Goal: Transaction & Acquisition: Subscribe to service/newsletter

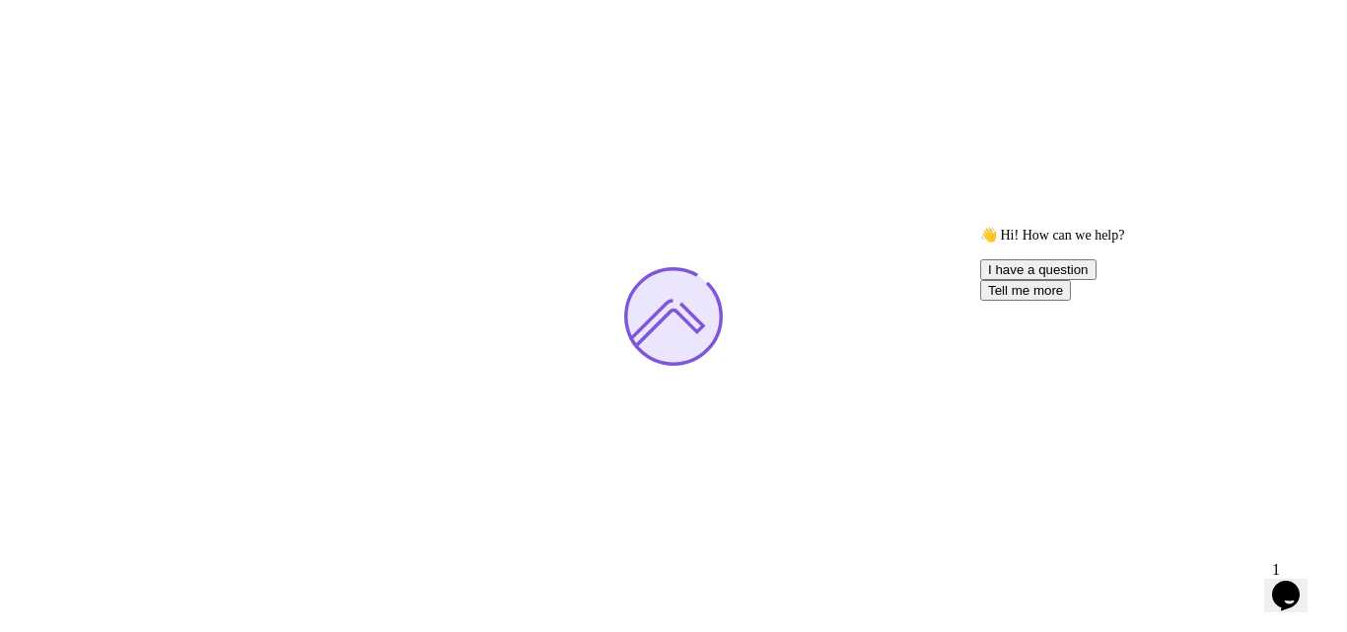
click at [981, 227] on icon "Chat attention grabber" at bounding box center [981, 227] width 0 height 0
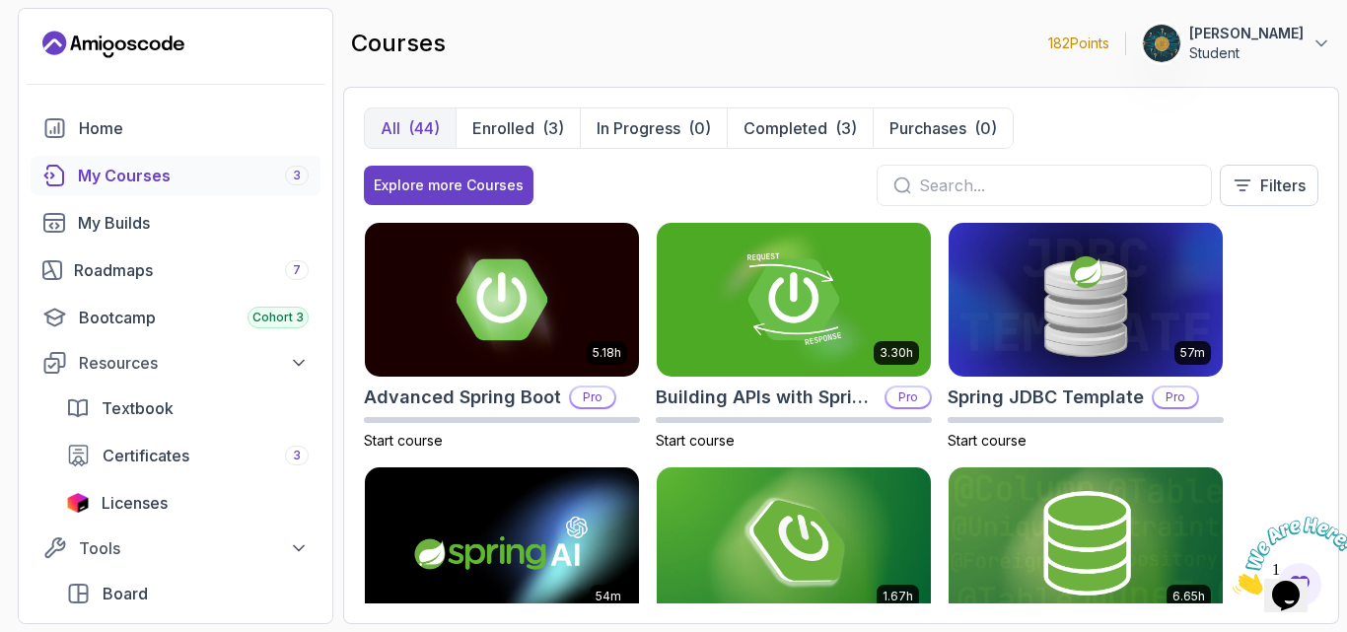
click at [1259, 346] on div "5.18h Advanced Spring Boot Pro Start course 3.30h Building APIs with Spring Boo…" at bounding box center [841, 413] width 955 height 382
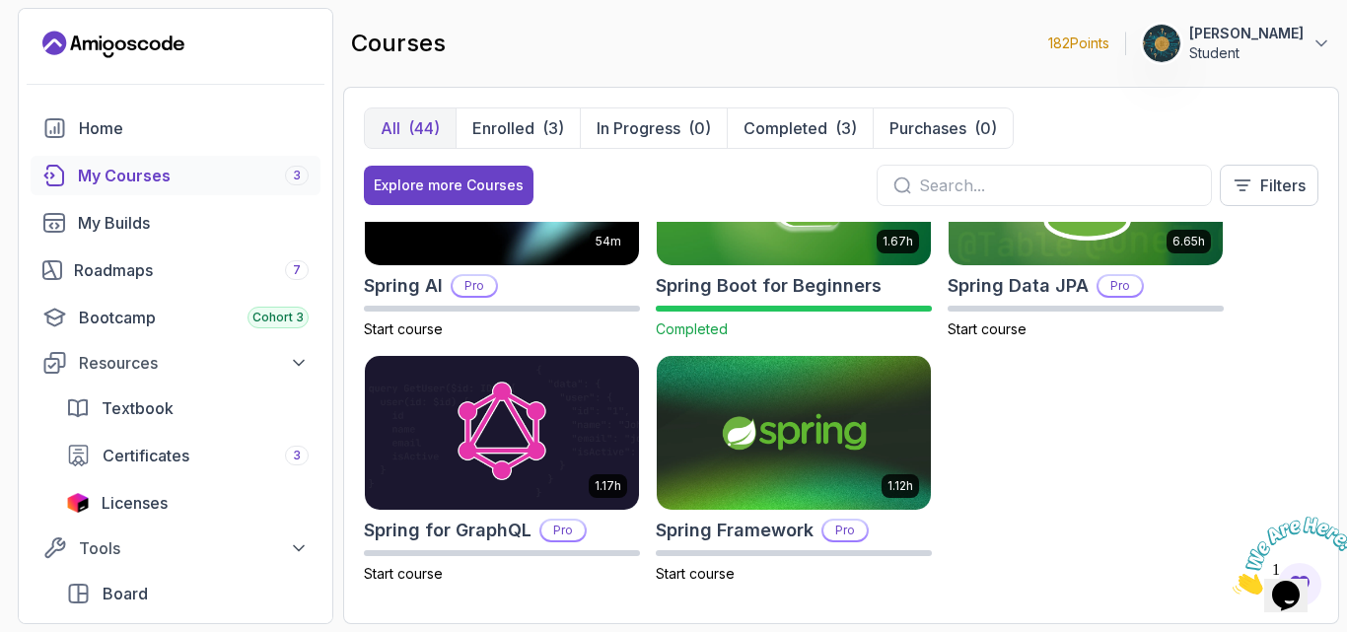
scroll to position [359, 0]
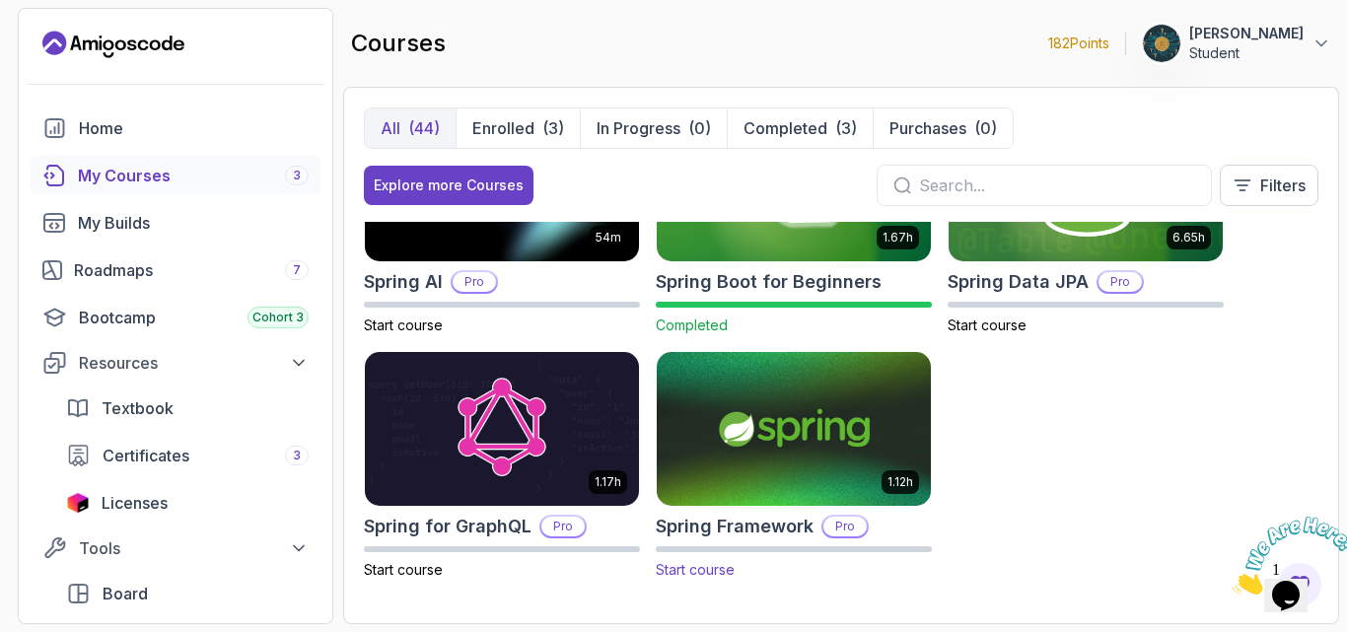
click at [765, 531] on h2 "Spring Framework" at bounding box center [735, 527] width 158 height 28
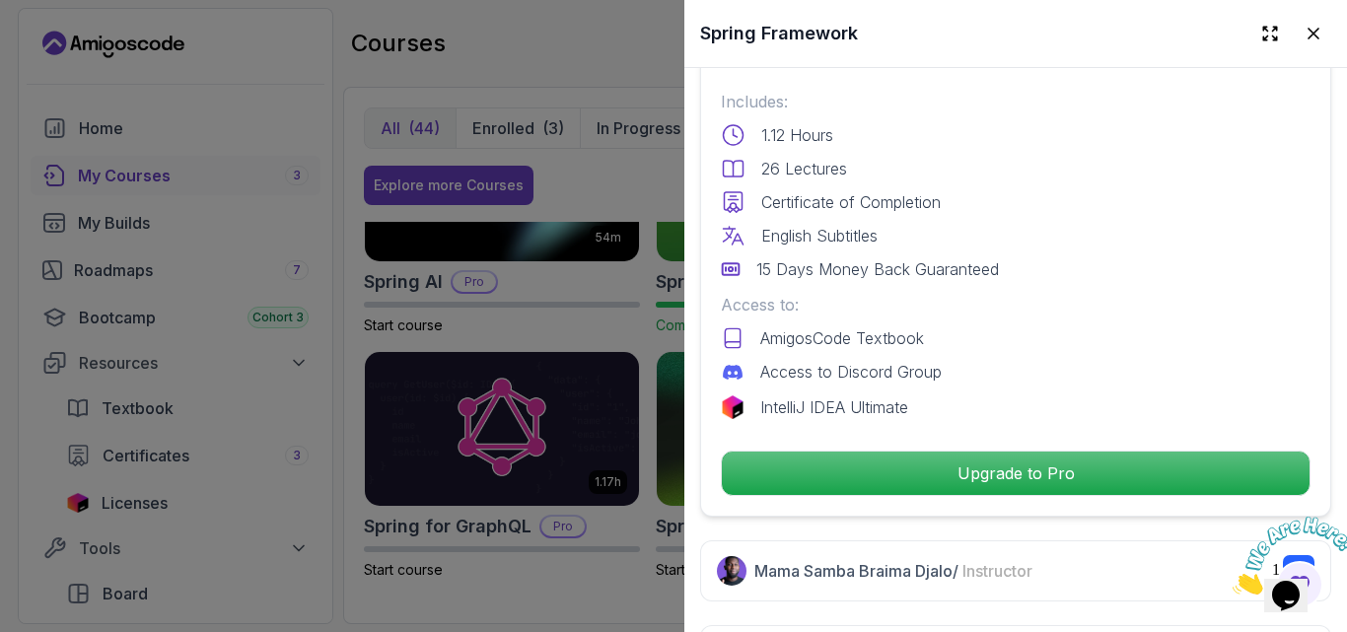
scroll to position [514, 0]
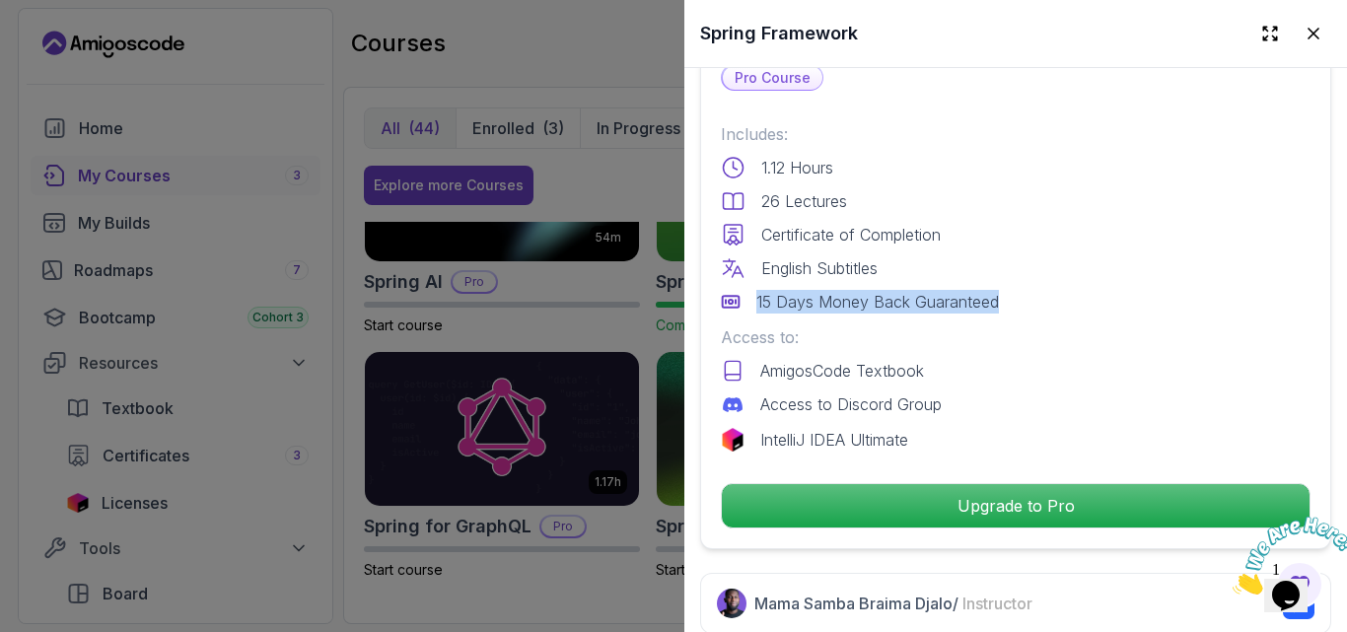
drag, startPoint x: 759, startPoint y: 296, endPoint x: 1013, endPoint y: 303, distance: 254.6
click at [1013, 303] on div "15 Days Money Back Guaranteed" at bounding box center [1016, 302] width 590 height 24
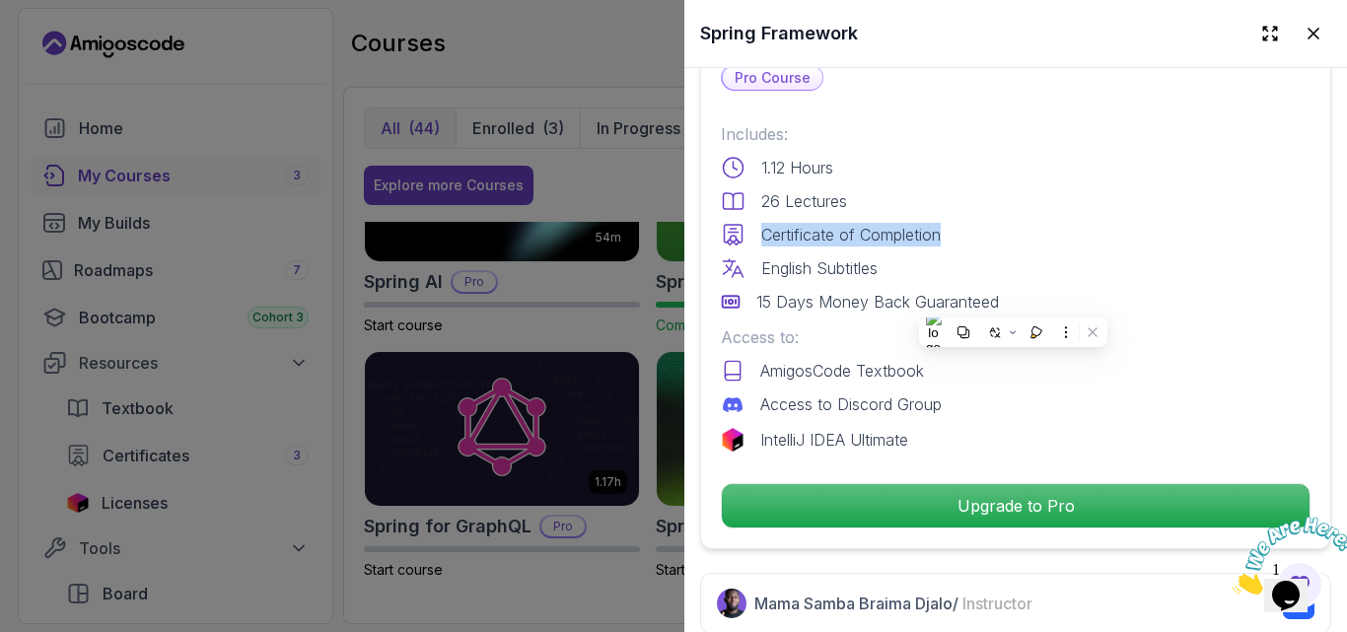
drag, startPoint x: 763, startPoint y: 228, endPoint x: 974, endPoint y: 212, distance: 211.7
click at [974, 212] on div "Includes: 1.12 Hours 26 Lectures Certificate of Completion English Subtitles 15…" at bounding box center [1016, 217] width 590 height 191
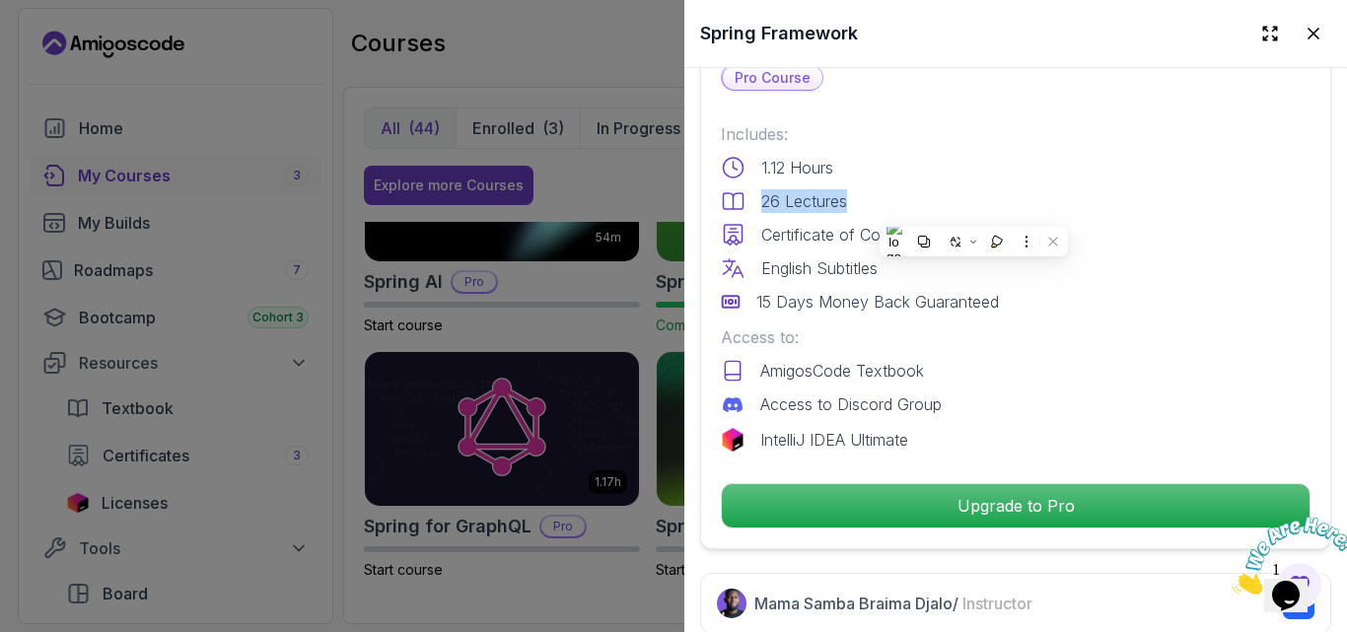
drag, startPoint x: 763, startPoint y: 189, endPoint x: 861, endPoint y: 190, distance: 98.6
click at [860, 190] on div "26 Lectures" at bounding box center [1016, 201] width 590 height 24
drag, startPoint x: 835, startPoint y: 158, endPoint x: 761, endPoint y: 159, distance: 74.0
click at [761, 159] on div "1.12 Hours" at bounding box center [1016, 168] width 590 height 24
click at [1097, 233] on div "Certificate of Completion" at bounding box center [1016, 235] width 590 height 24
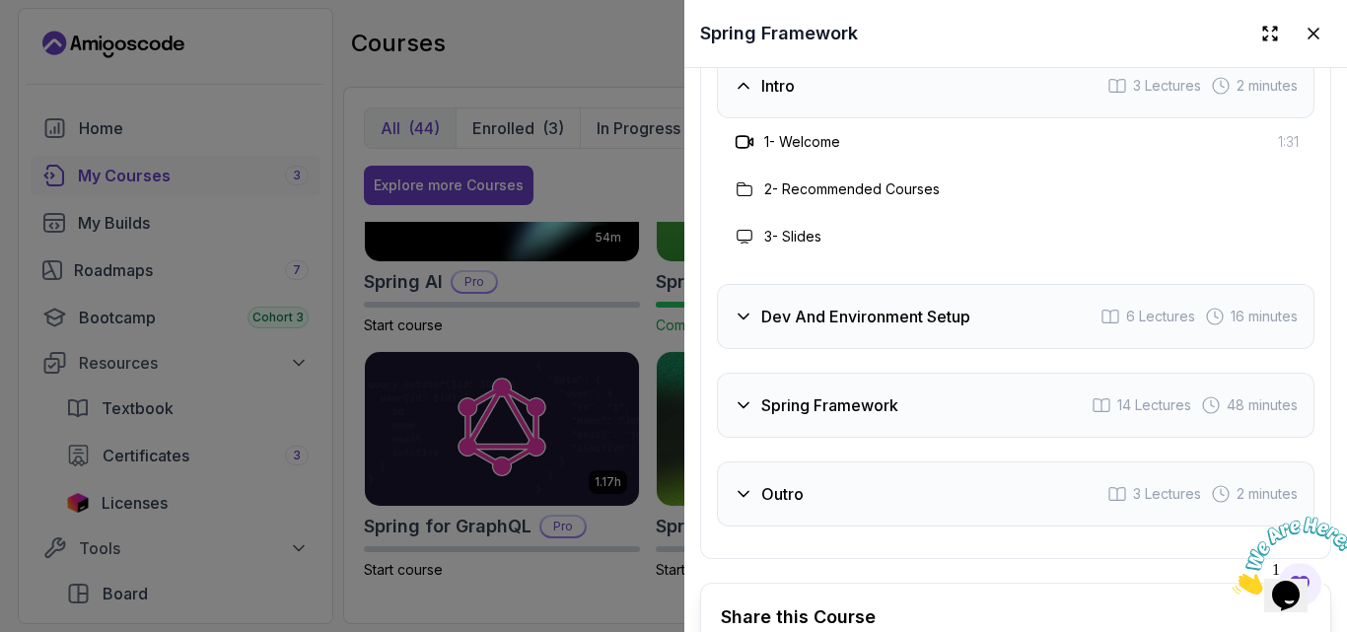
scroll to position [3095, 0]
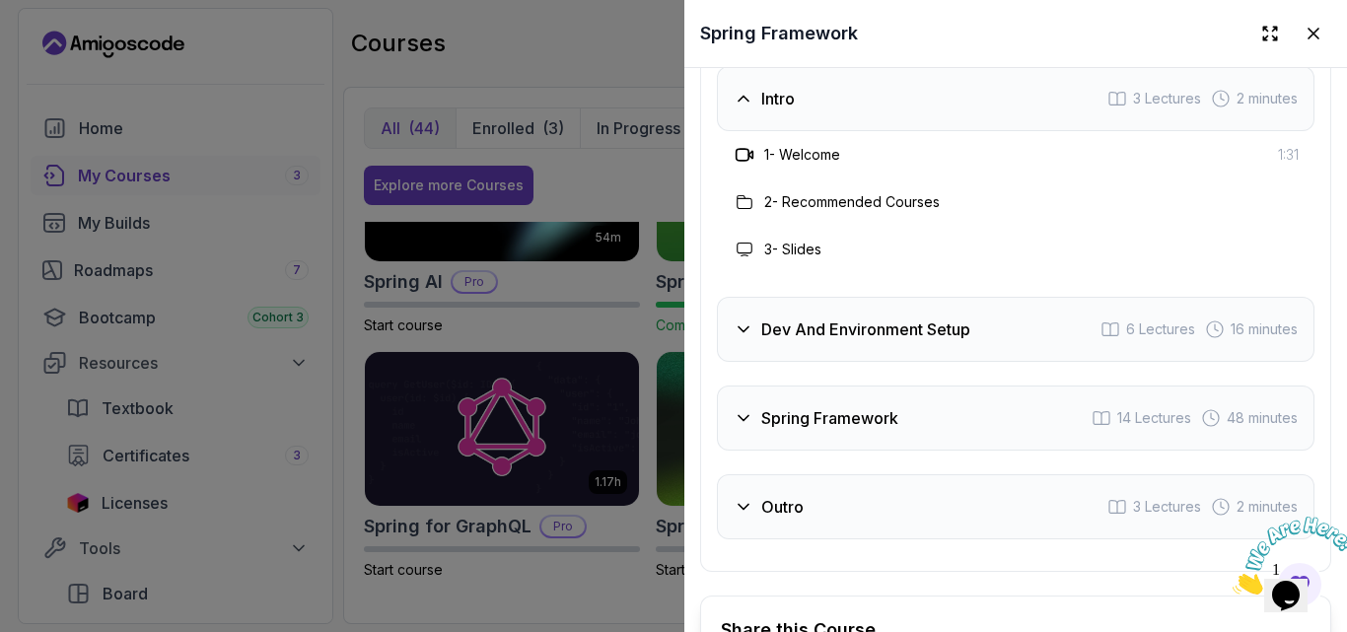
drag, startPoint x: 1343, startPoint y: 151, endPoint x: 115, endPoint y: 23, distance: 1233.8
click at [742, 339] on icon at bounding box center [744, 330] width 20 height 20
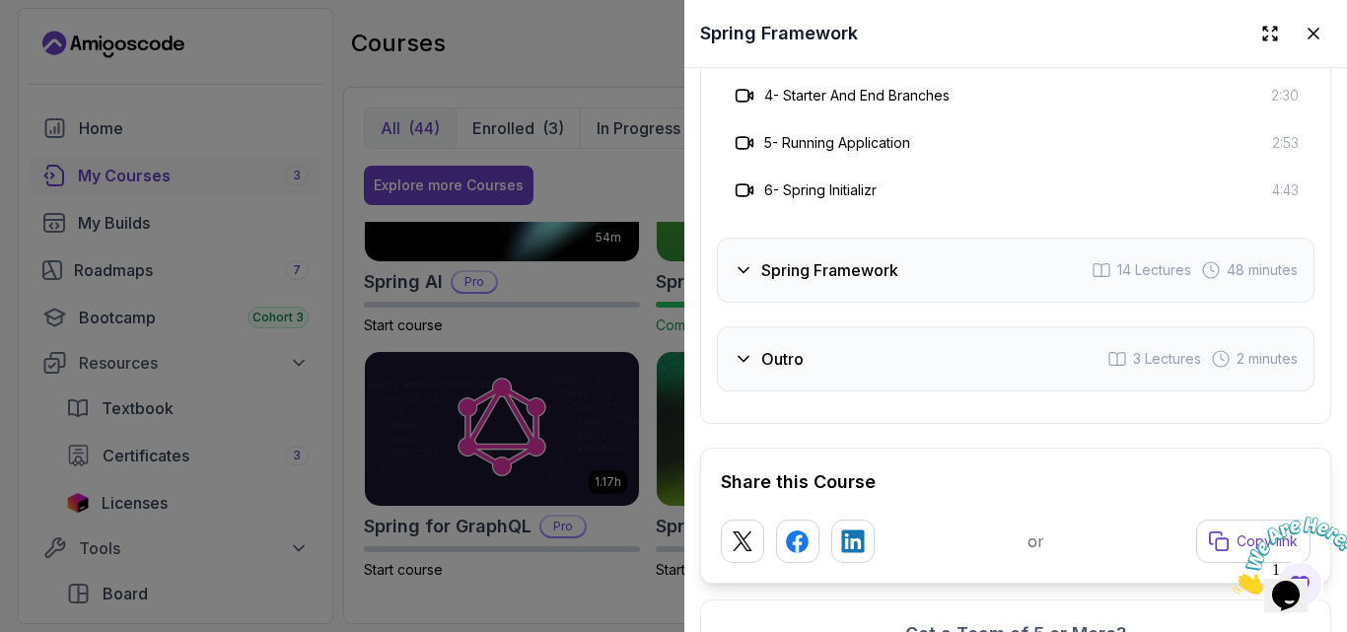
scroll to position [3406, 0]
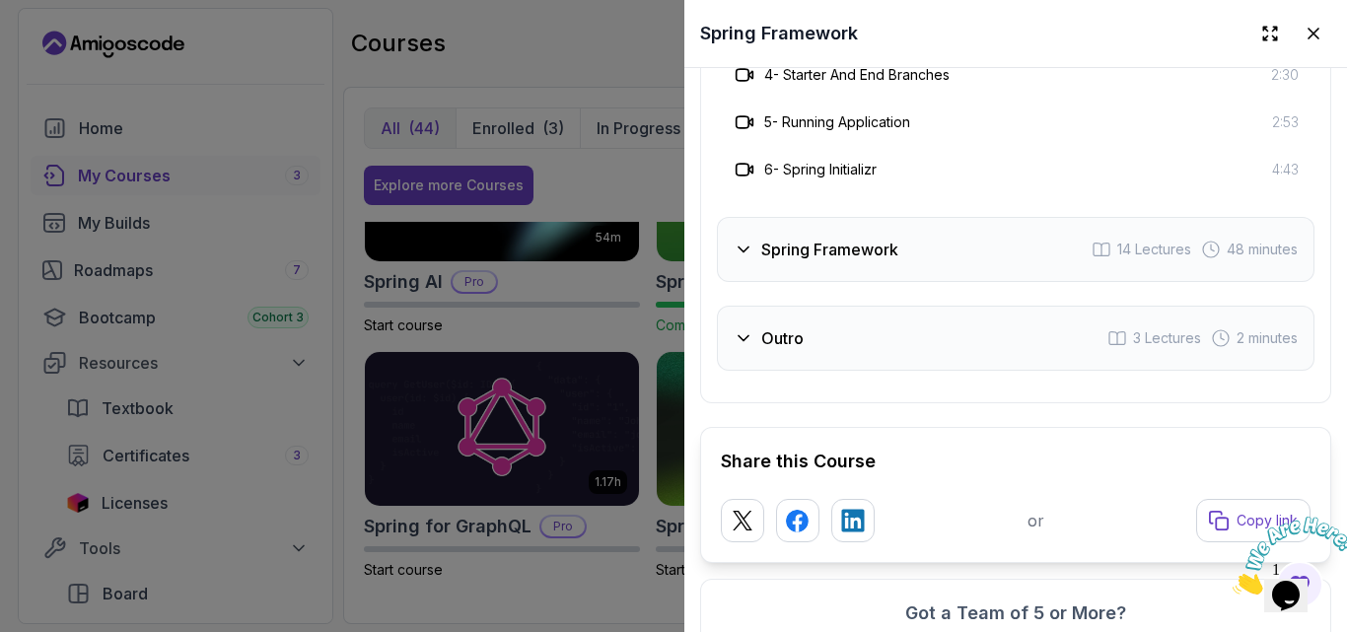
click at [748, 259] on icon at bounding box center [744, 250] width 20 height 20
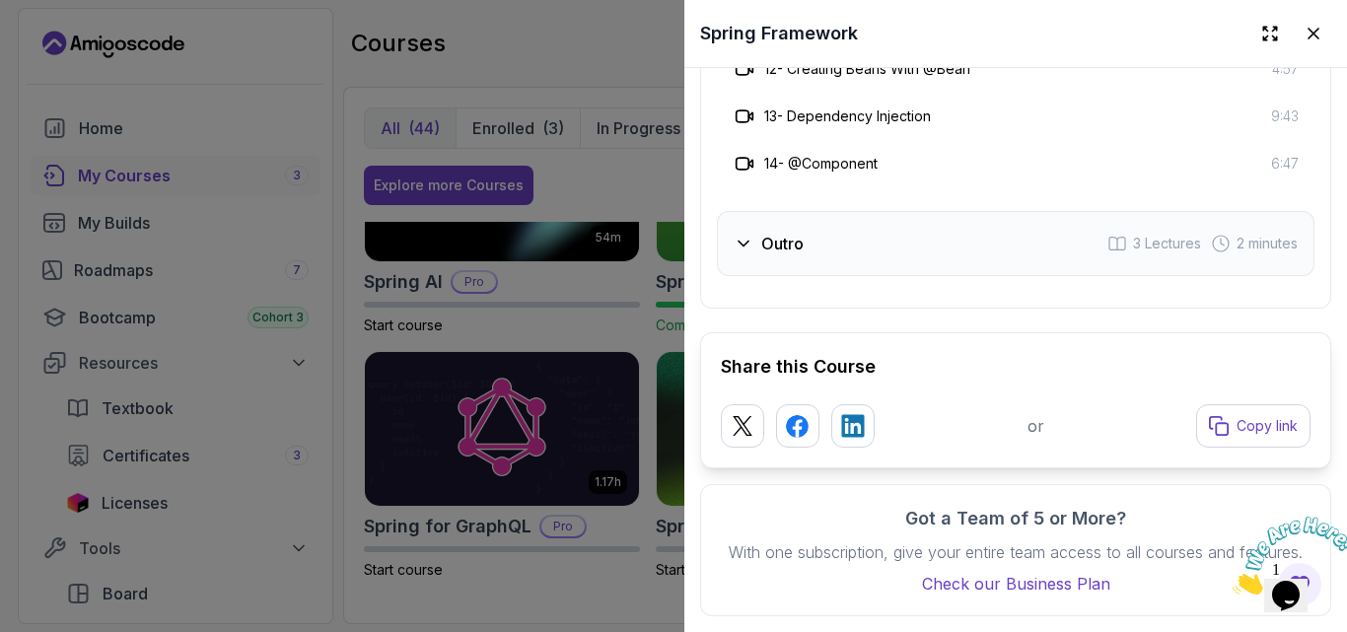
scroll to position [3893, 0]
drag, startPoint x: 1340, startPoint y: 476, endPoint x: 117, endPoint y: 32, distance: 1300.6
click at [736, 254] on icon at bounding box center [744, 244] width 20 height 20
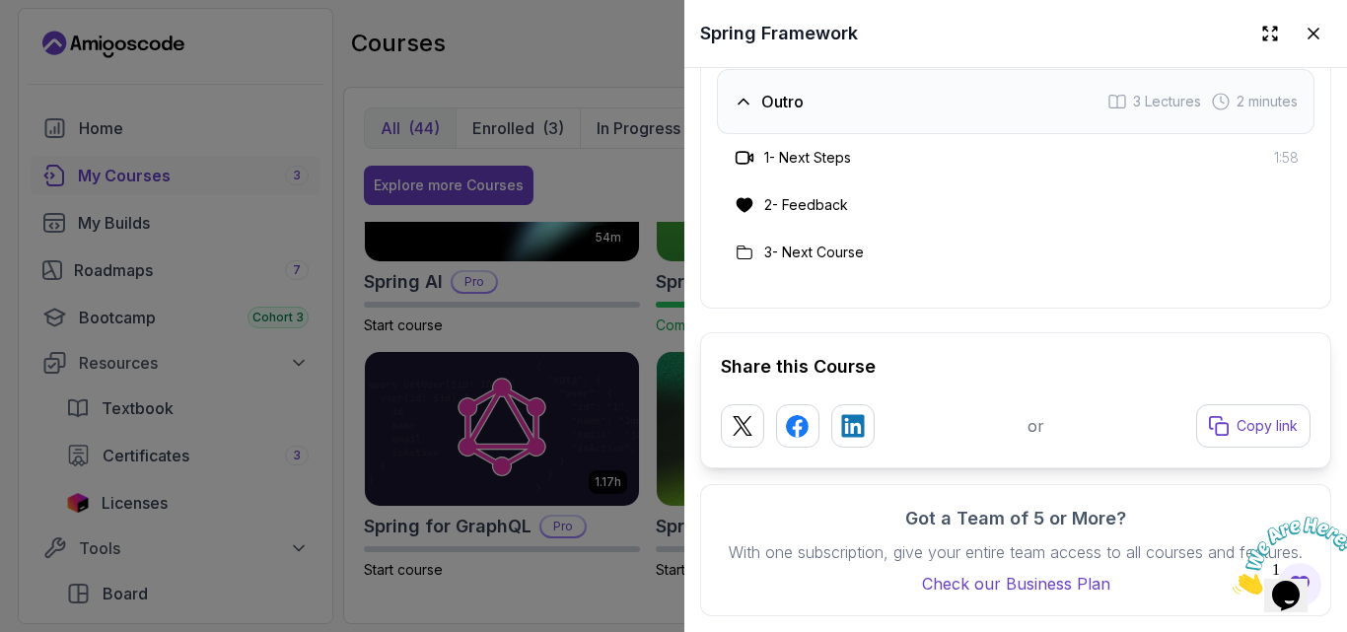
scroll to position [3402, 0]
drag, startPoint x: 1342, startPoint y: 526, endPoint x: 1340, endPoint y: 498, distance: 27.7
click html
click at [1233, 581] on icon "Close" at bounding box center [1233, 589] width 0 height 17
click at [1304, 35] on icon at bounding box center [1314, 34] width 20 height 20
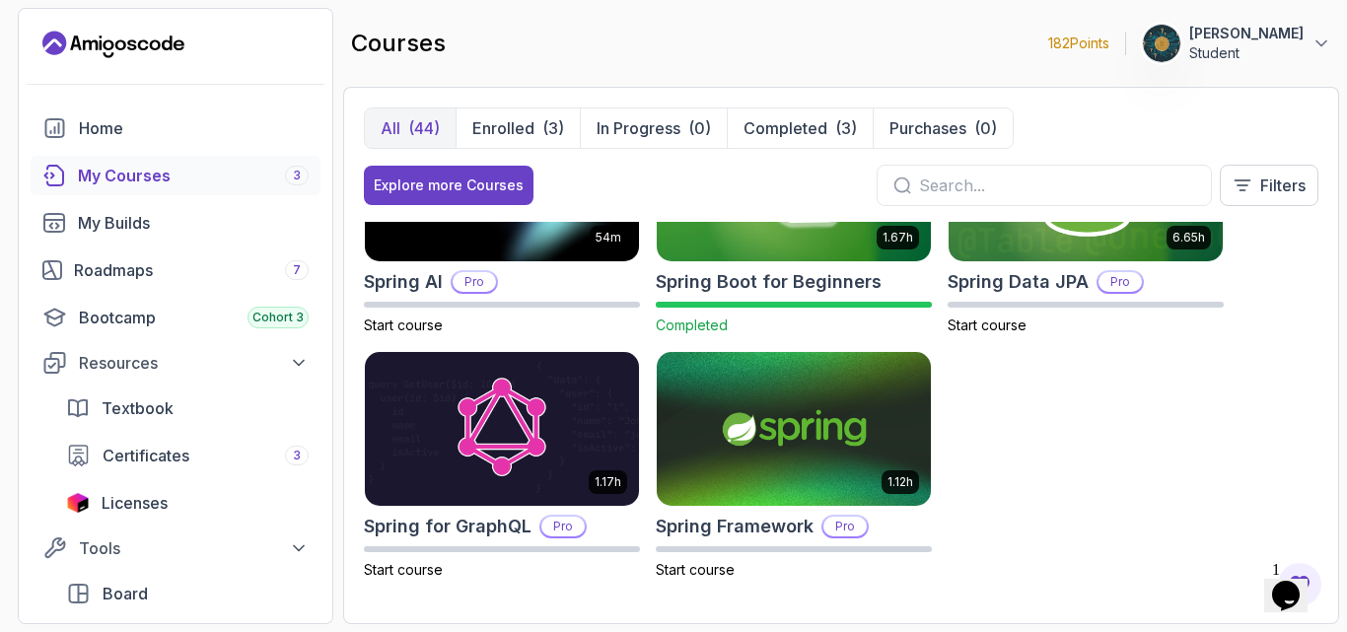
click at [1110, 452] on div "5.18h Advanced Spring Boot Pro Start course 3.30h Building APIs with Spring Boo…" at bounding box center [841, 413] width 955 height 382
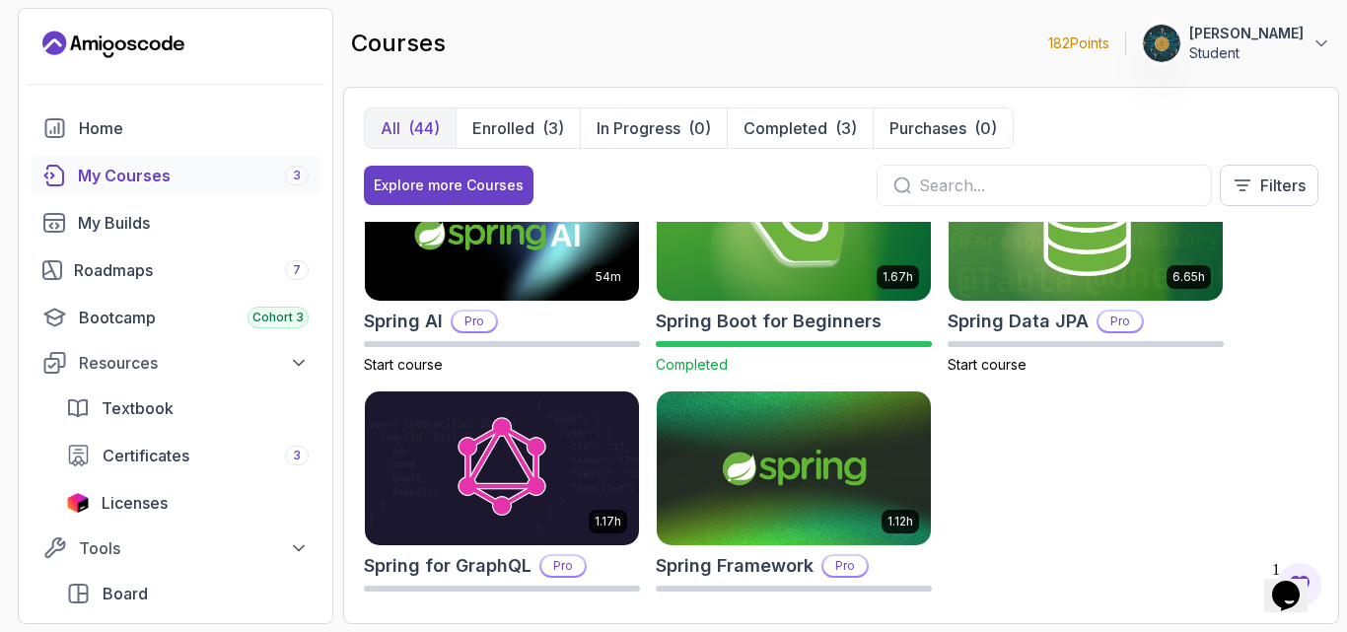
scroll to position [359, 0]
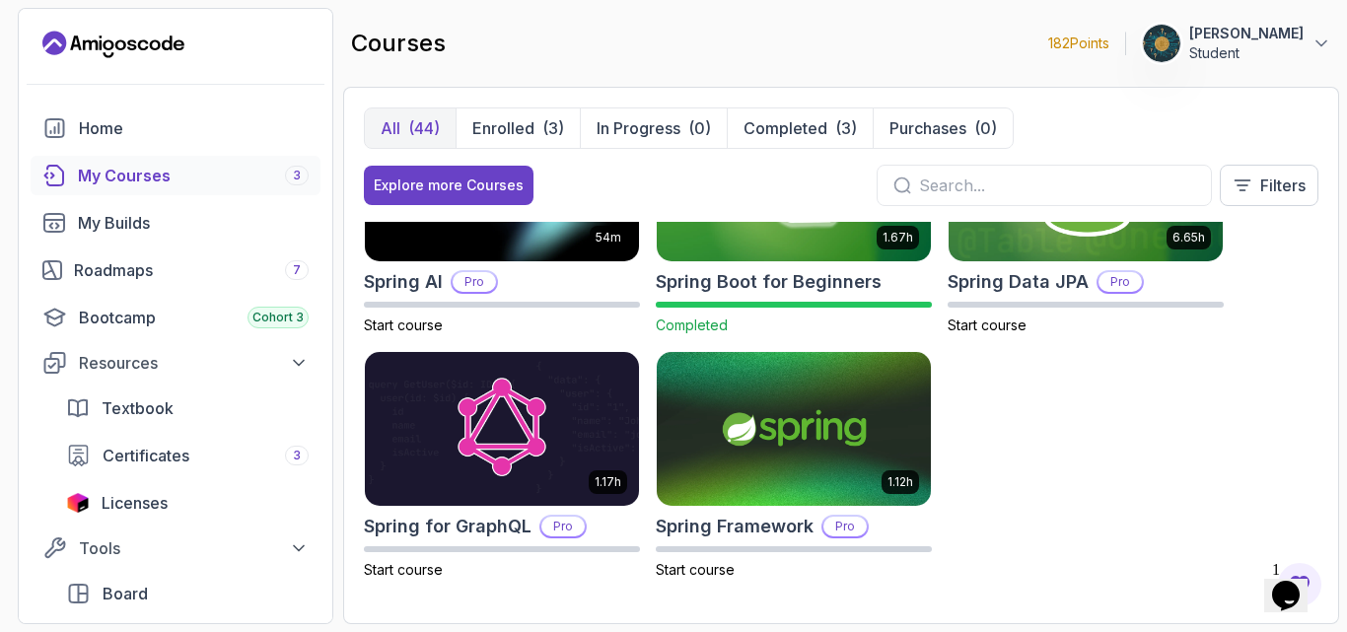
click at [1295, 345] on div "5.18h Advanced Spring Boot Pro Start course 3.30h Building APIs with Spring Boo…" at bounding box center [841, 413] width 955 height 382
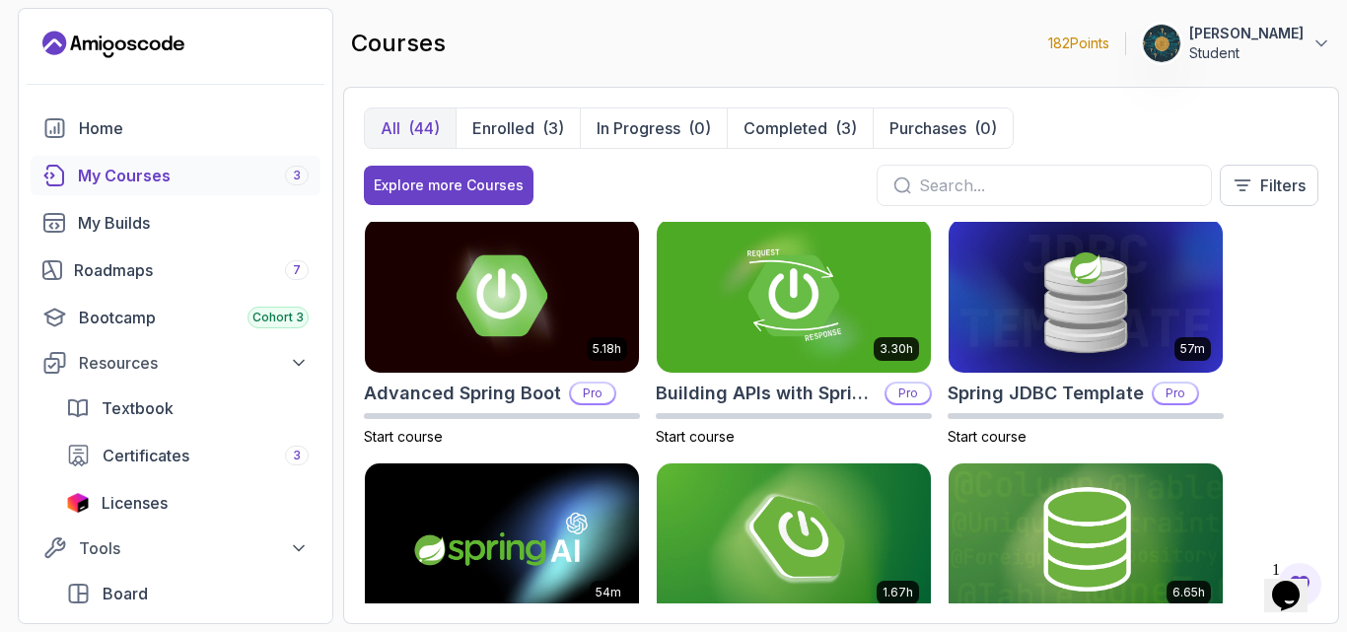
scroll to position [0, 0]
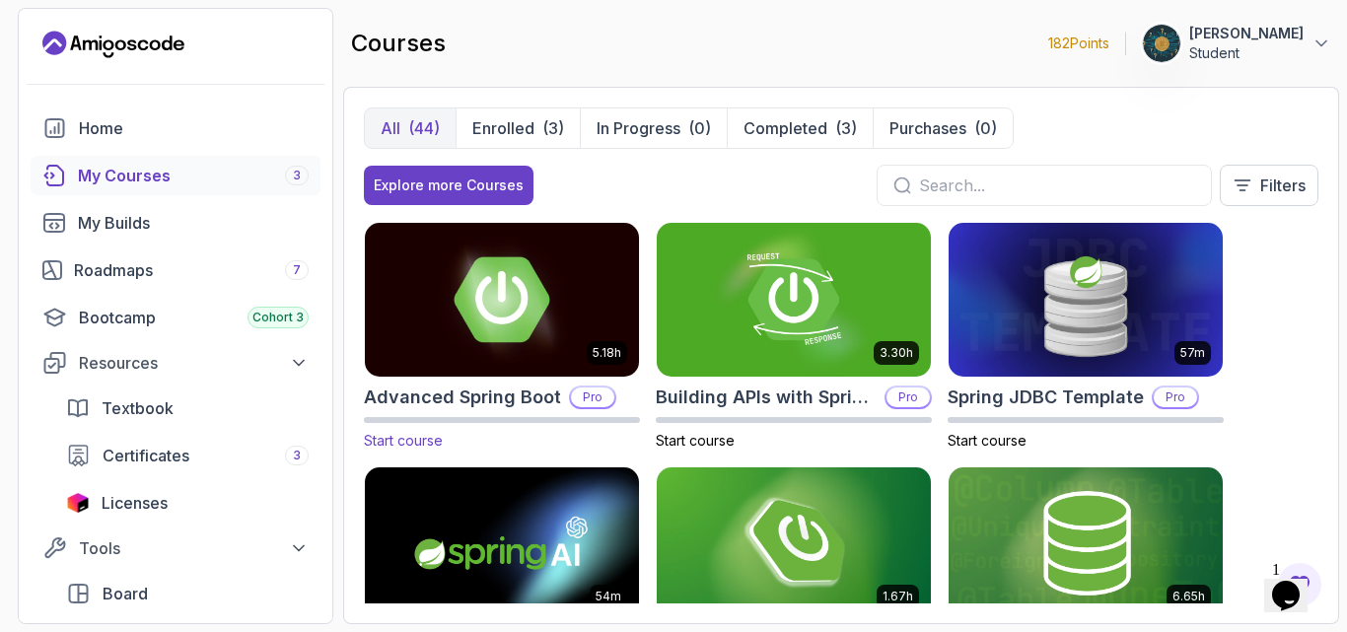
click at [569, 399] on div "Pro" at bounding box center [592, 398] width 47 height 24
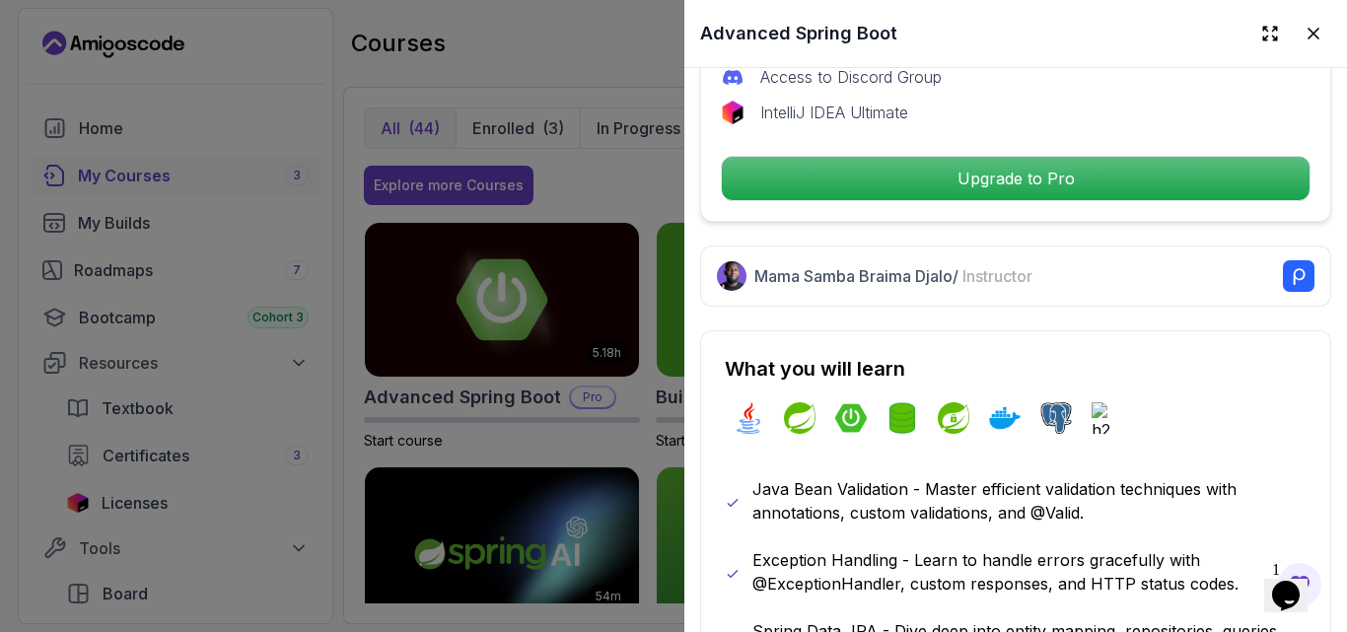
scroll to position [380, 0]
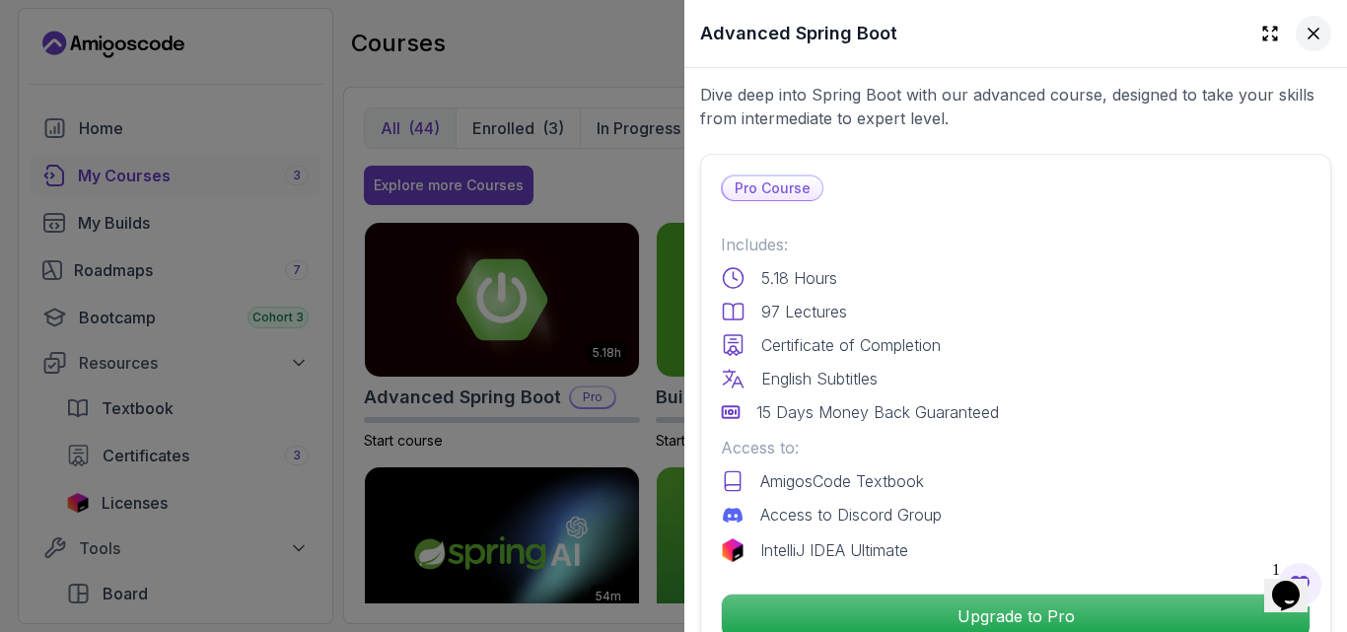
click at [1304, 42] on icon at bounding box center [1314, 34] width 20 height 20
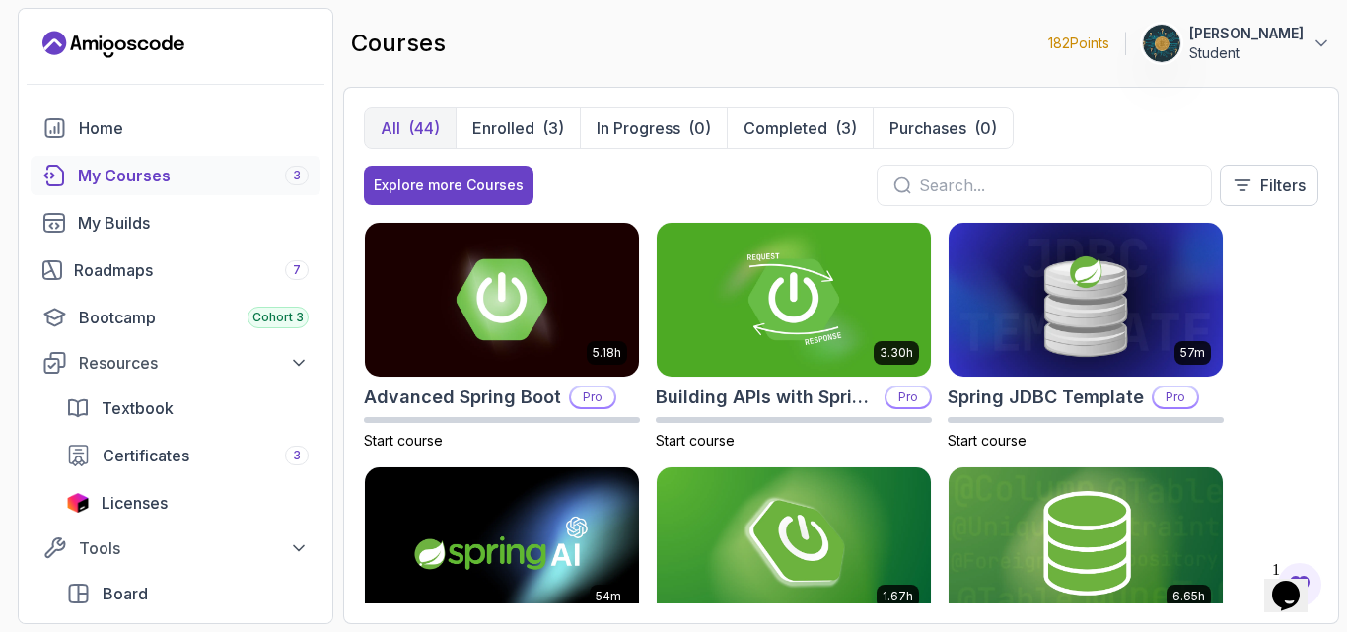
click at [1315, 331] on div "5.18h Advanced Spring Boot Pro Start course 3.30h Building APIs with Spring Boo…" at bounding box center [841, 413] width 955 height 382
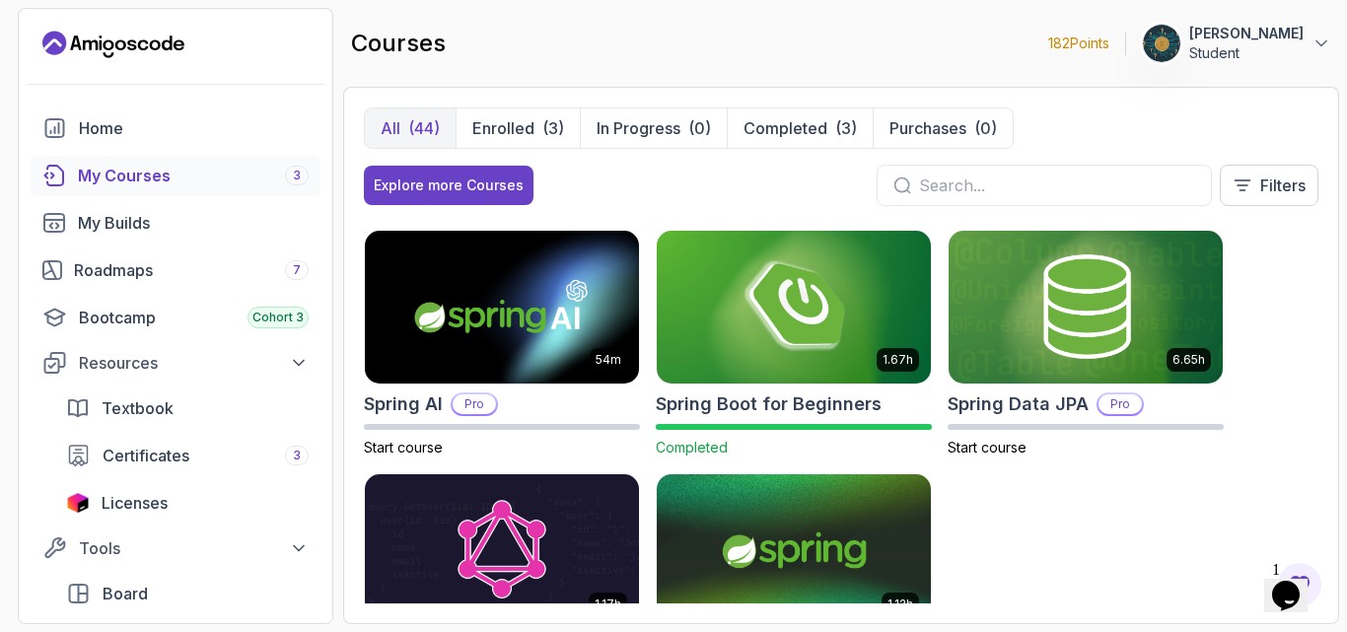
scroll to position [359, 0]
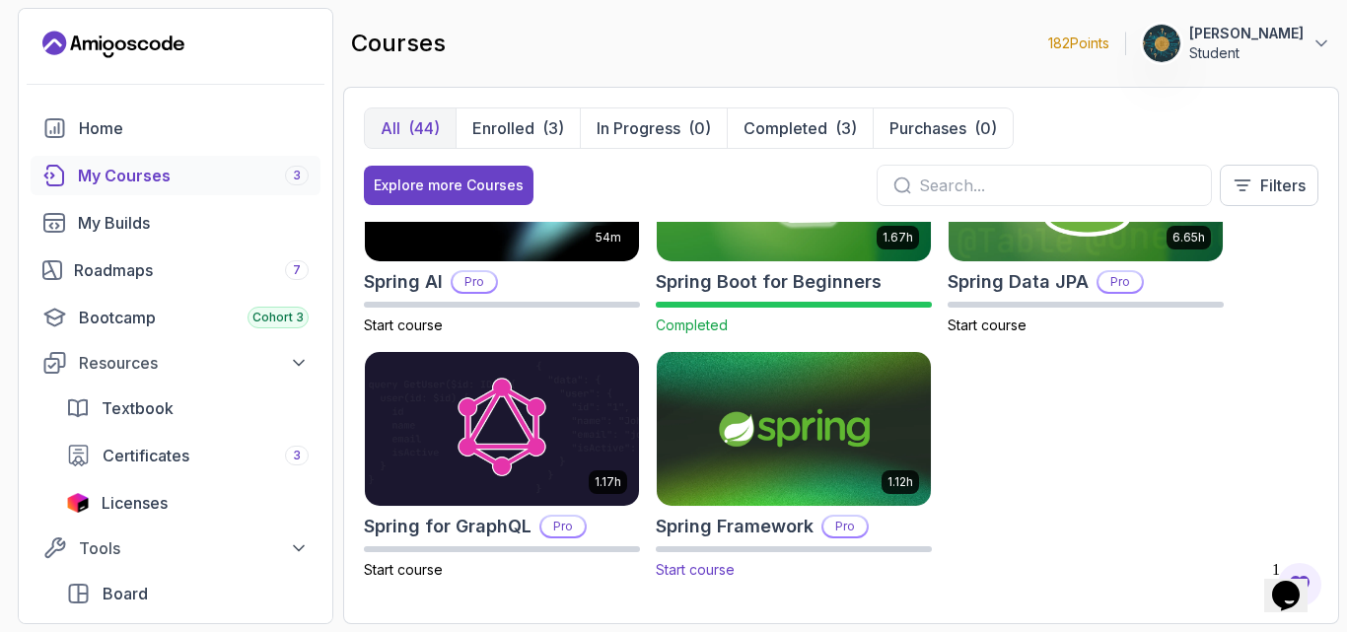
click at [762, 533] on h2 "Spring Framework" at bounding box center [735, 527] width 158 height 28
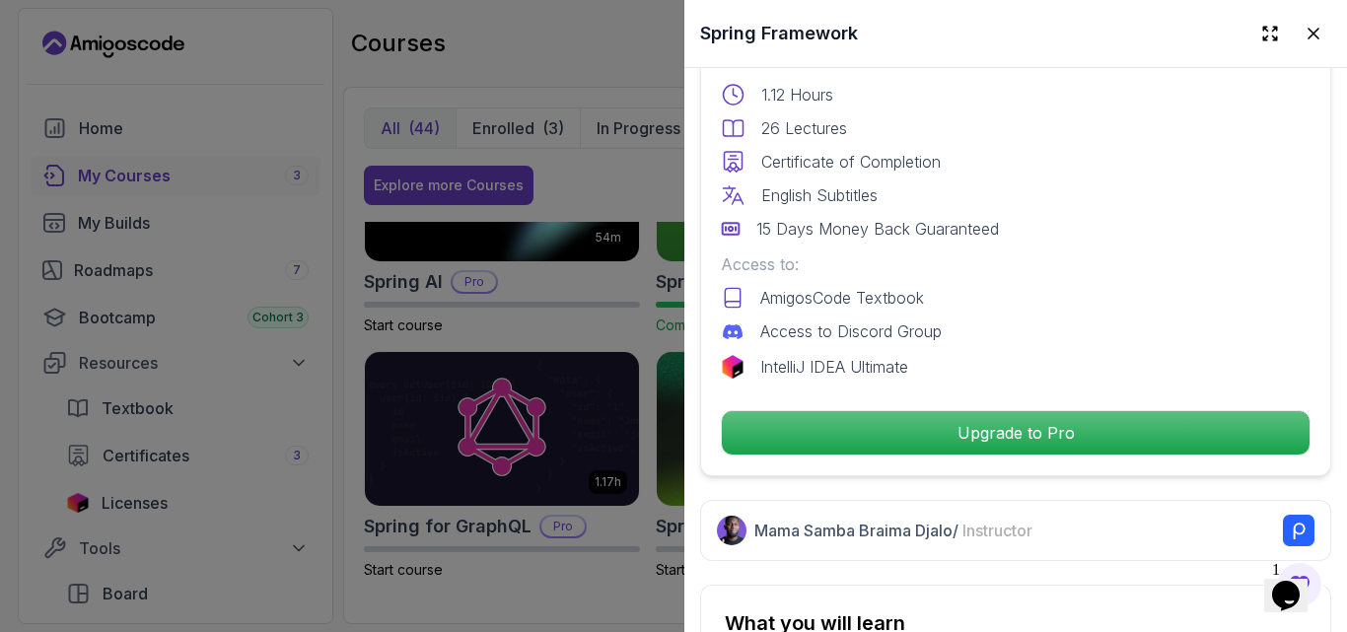
scroll to position [620, 0]
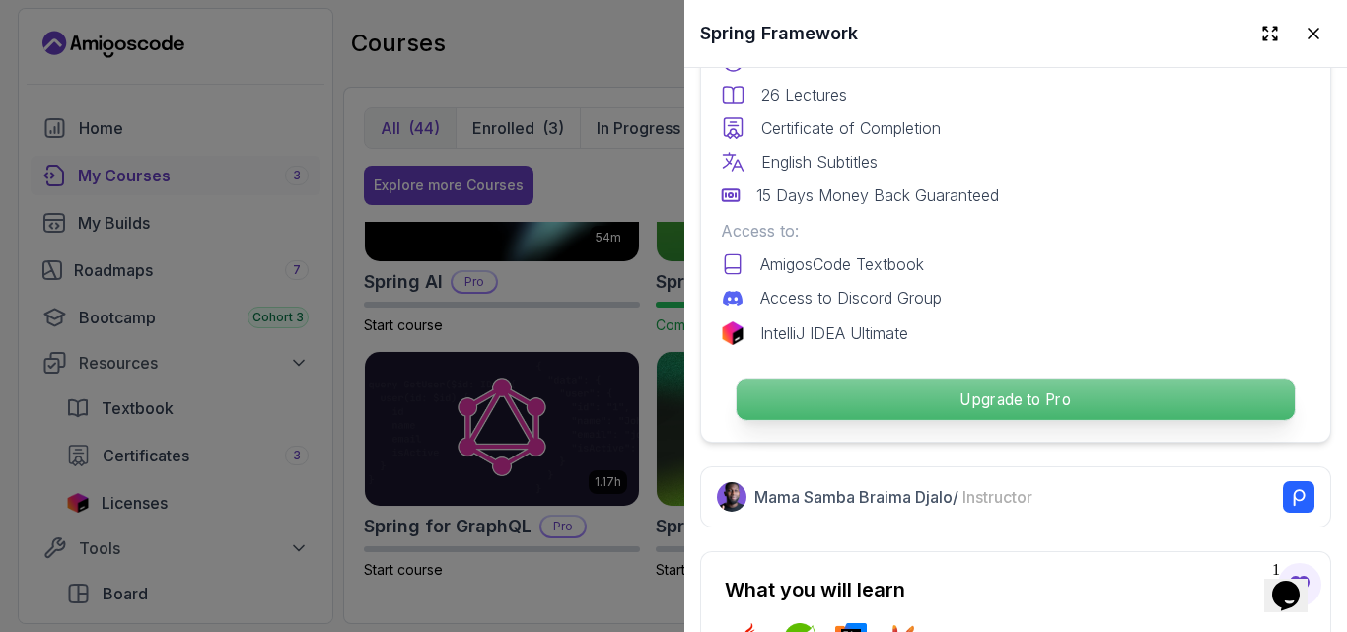
click at [947, 379] on p "Upgrade to Pro" at bounding box center [1016, 399] width 558 height 41
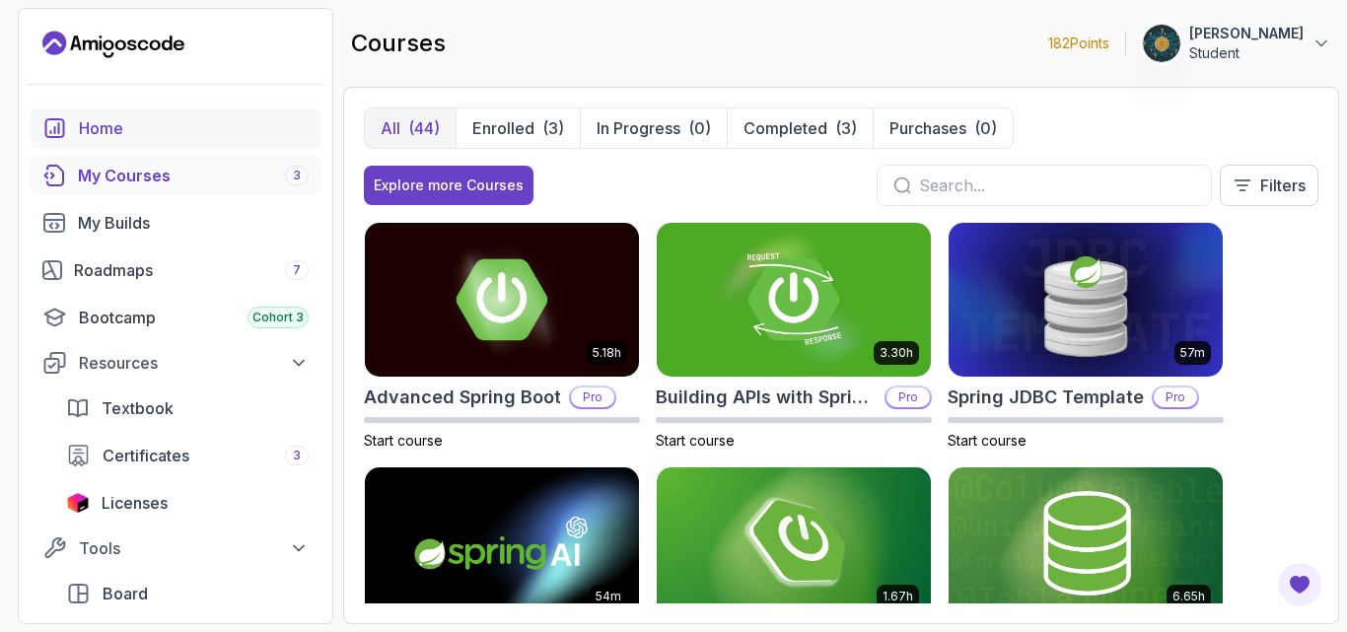
click at [70, 116] on link "Home" at bounding box center [176, 128] width 290 height 39
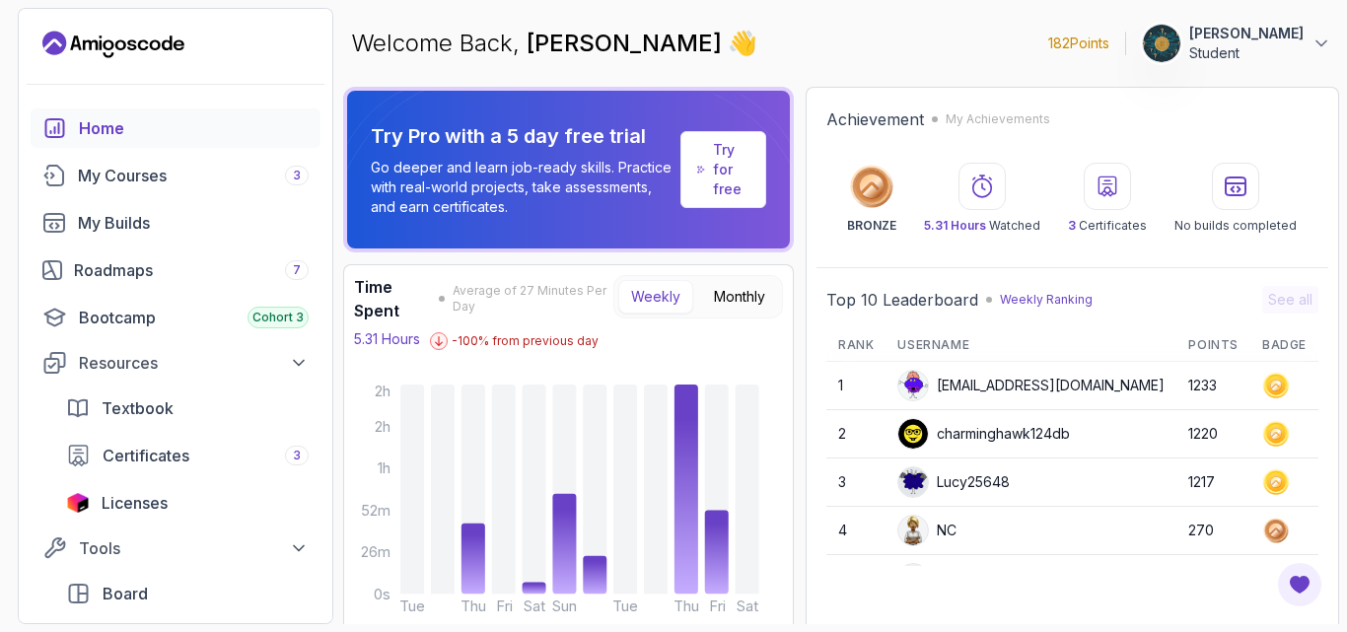
click at [750, 182] on p "Try for free" at bounding box center [731, 169] width 36 height 59
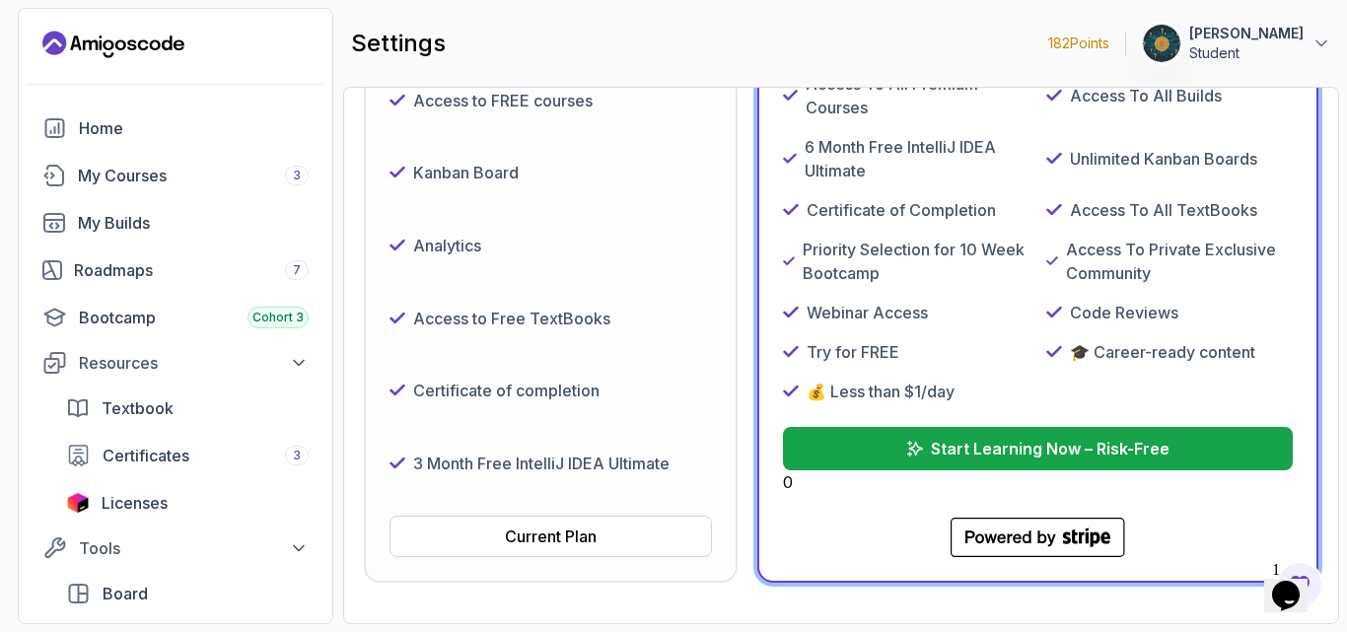
scroll to position [552, 0]
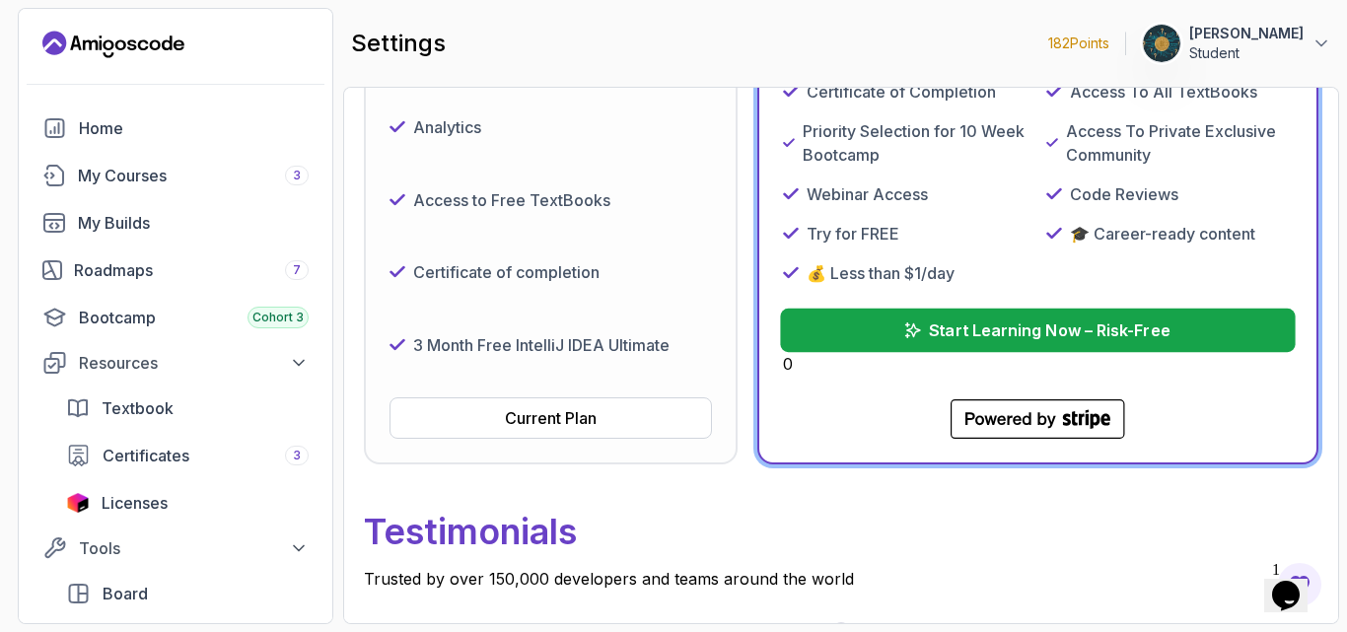
click at [932, 333] on button "Start Learning Now – Risk-Free" at bounding box center [1038, 330] width 515 height 43
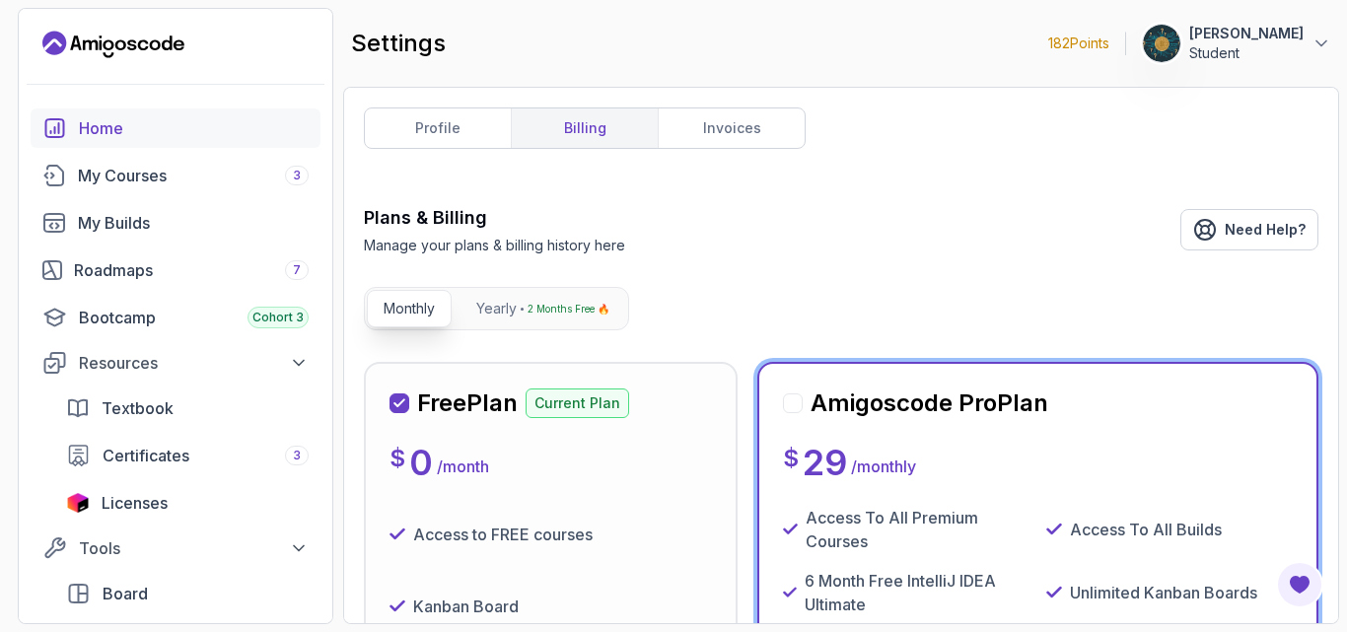
click at [76, 134] on link "Home" at bounding box center [176, 128] width 290 height 39
